Goal: Navigation & Orientation: Find specific page/section

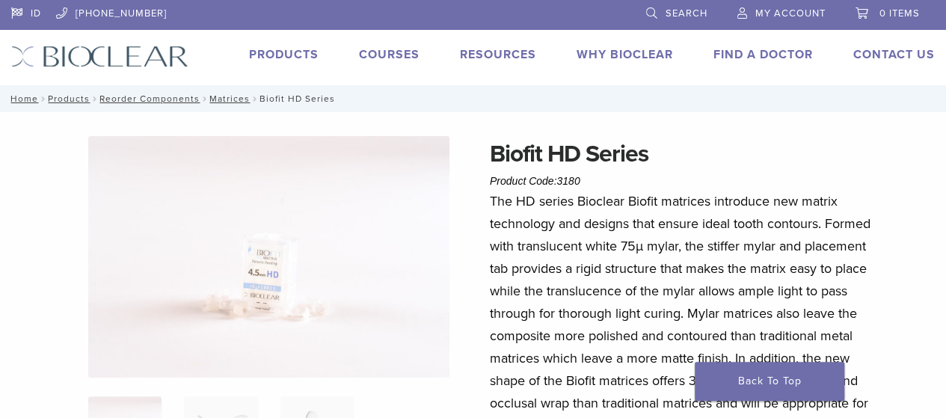
click at [284, 271] on img at bounding box center [268, 256] width 361 height 241
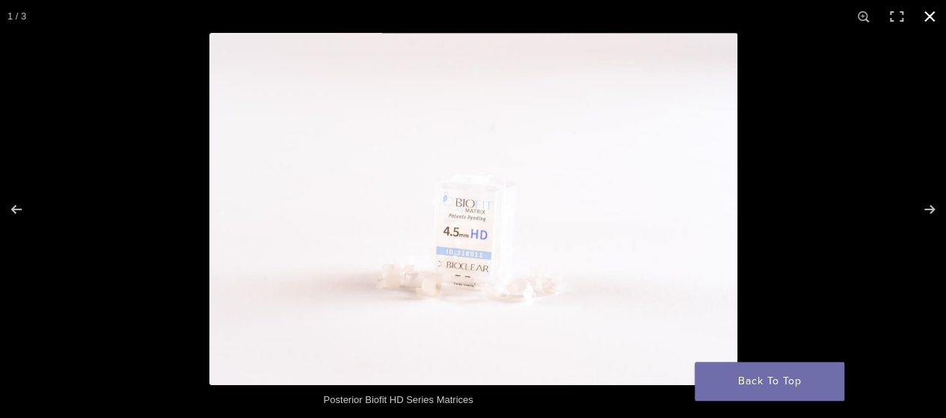
click at [934, 11] on button "Close (Esc)" at bounding box center [929, 16] width 33 height 33
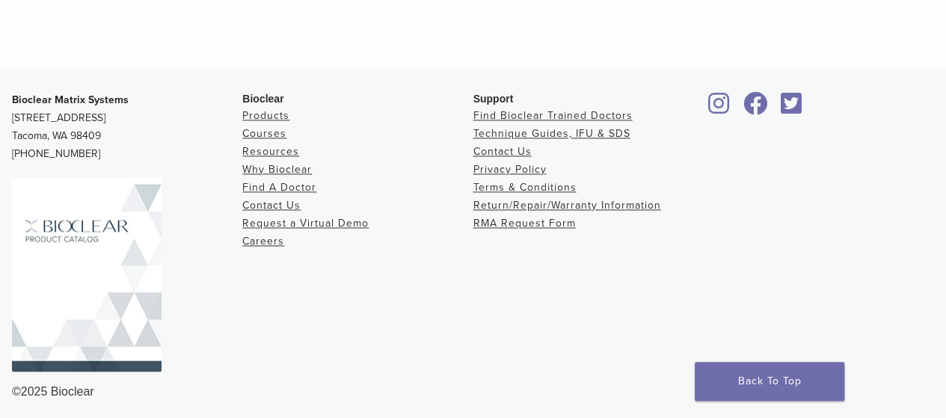
scroll to position [896, 0]
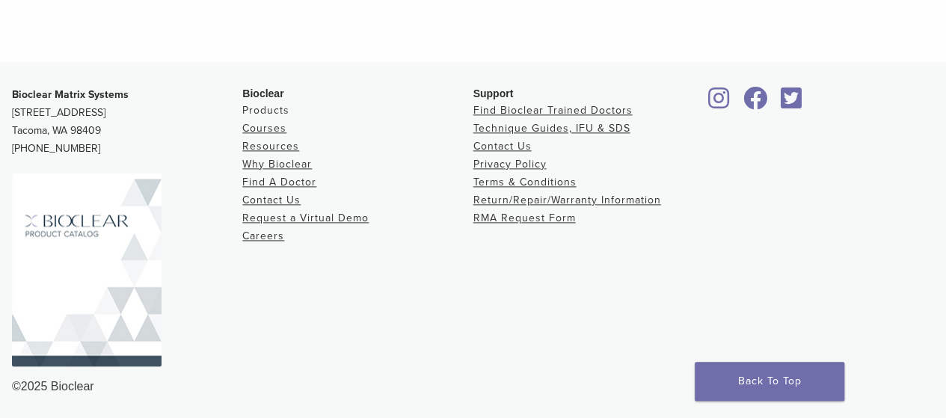
click at [271, 110] on link "Products" at bounding box center [265, 110] width 47 height 13
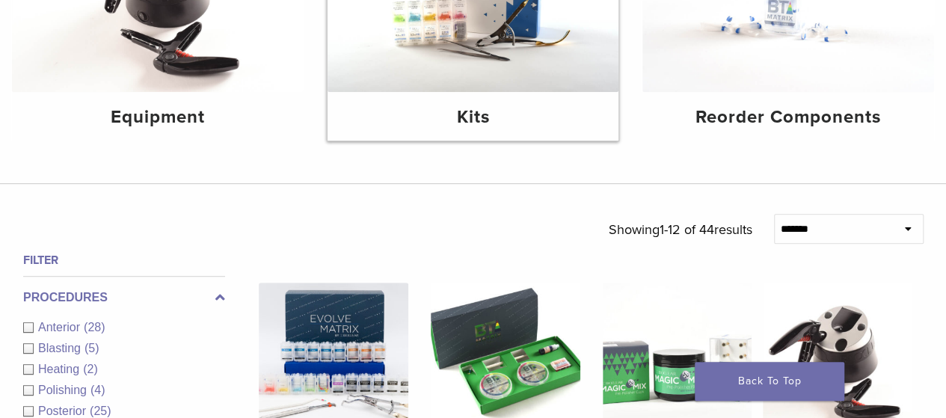
scroll to position [224, 0]
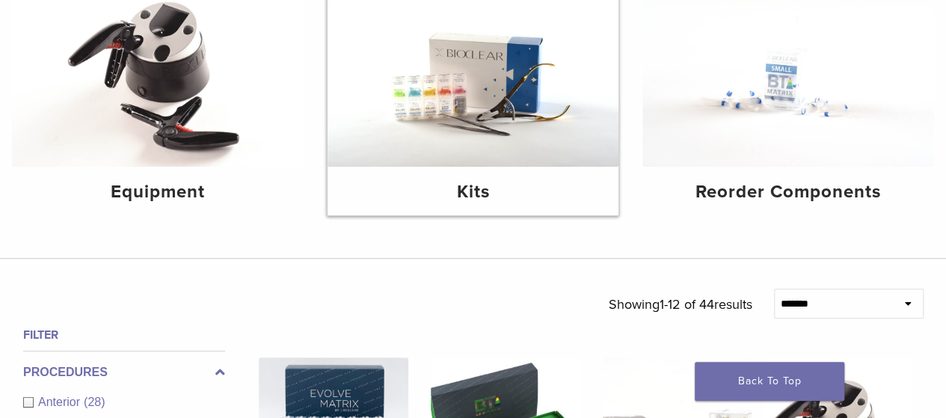
click at [496, 112] on img at bounding box center [473, 69] width 292 height 194
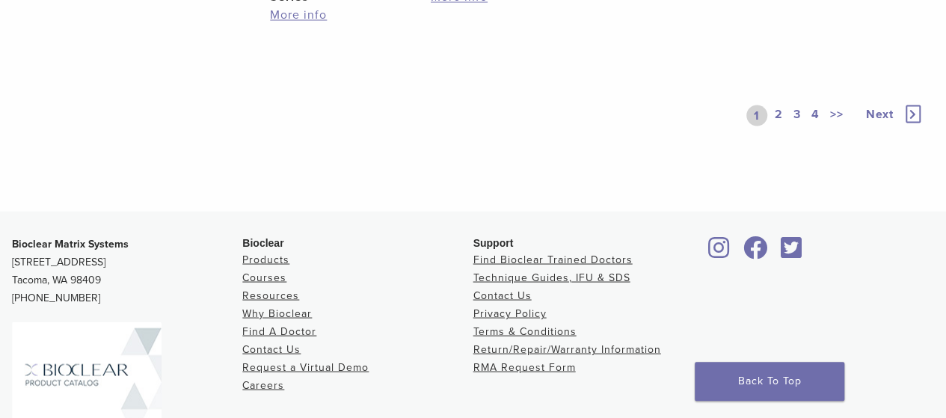
scroll to position [1454, 0]
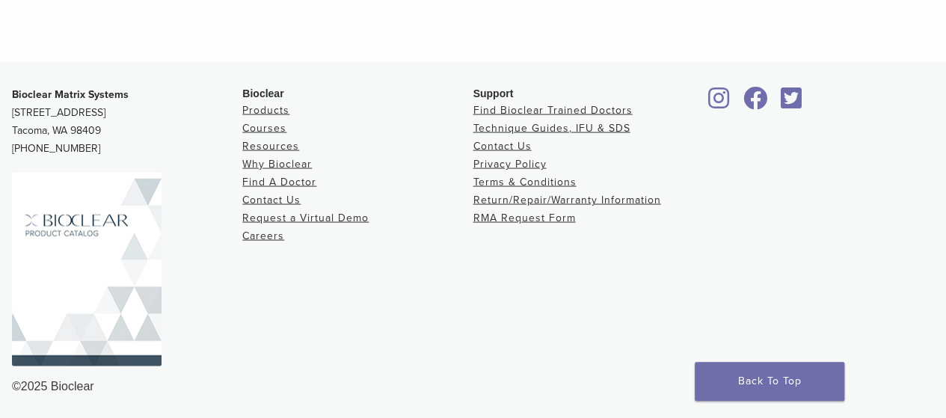
click at [117, 244] on img at bounding box center [87, 270] width 150 height 194
